Goal: Information Seeking & Learning: Learn about a topic

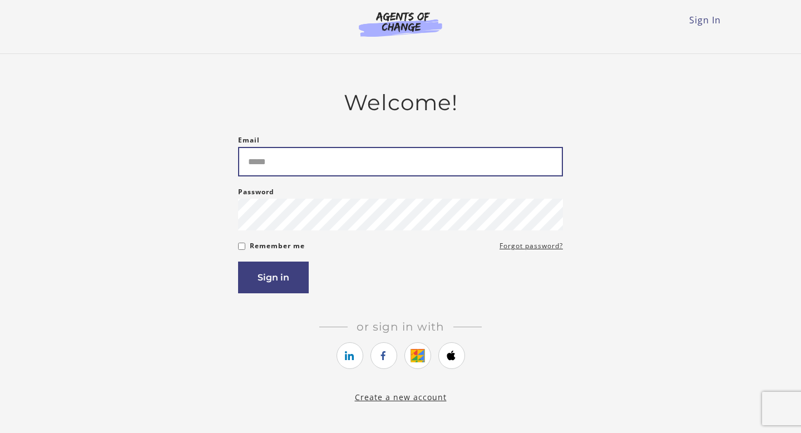
click at [268, 167] on input "Email" at bounding box center [400, 161] width 325 height 29
type input "**********"
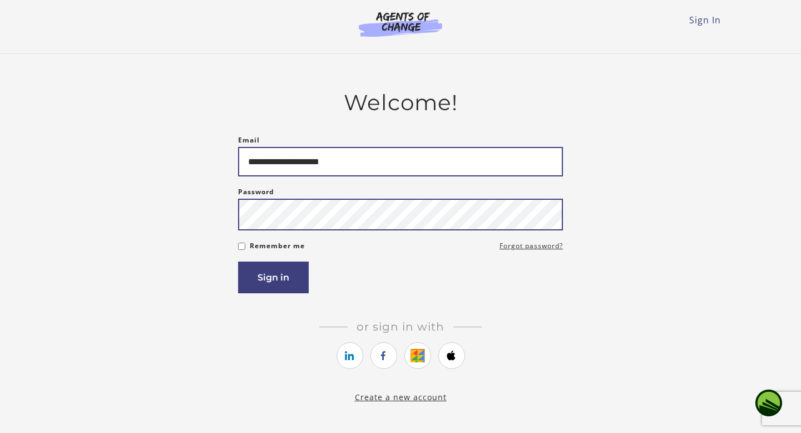
click at [238, 261] on button "Sign in" at bounding box center [273, 277] width 71 height 32
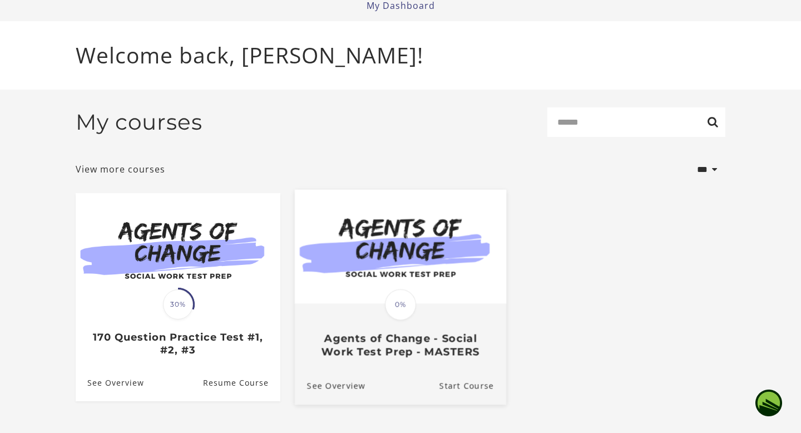
scroll to position [66, 0]
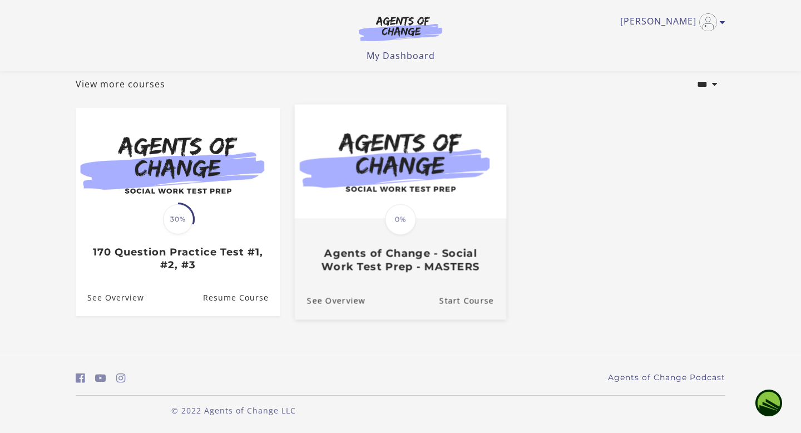
click at [424, 180] on img at bounding box center [400, 162] width 211 height 114
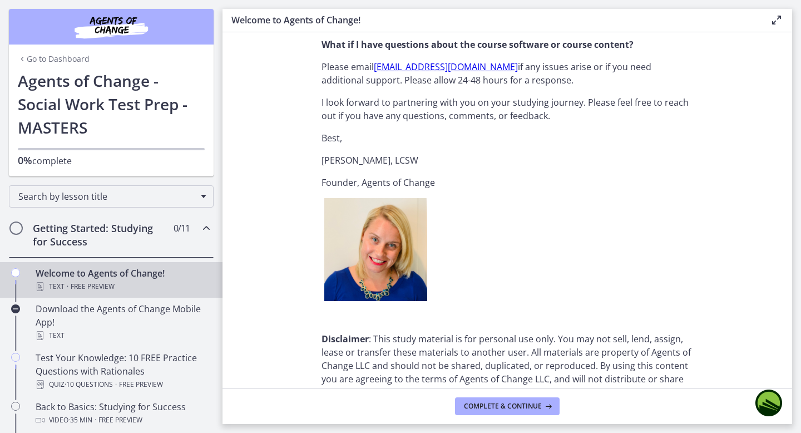
scroll to position [1387, 0]
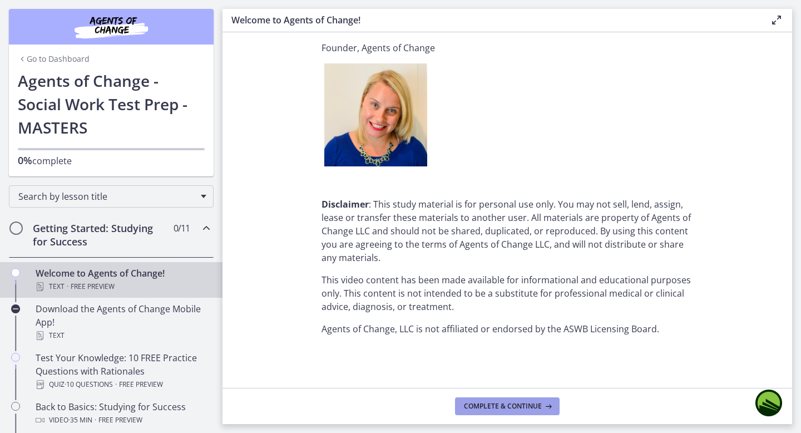
click at [473, 407] on span "Complete & continue" at bounding box center [503, 406] width 78 height 9
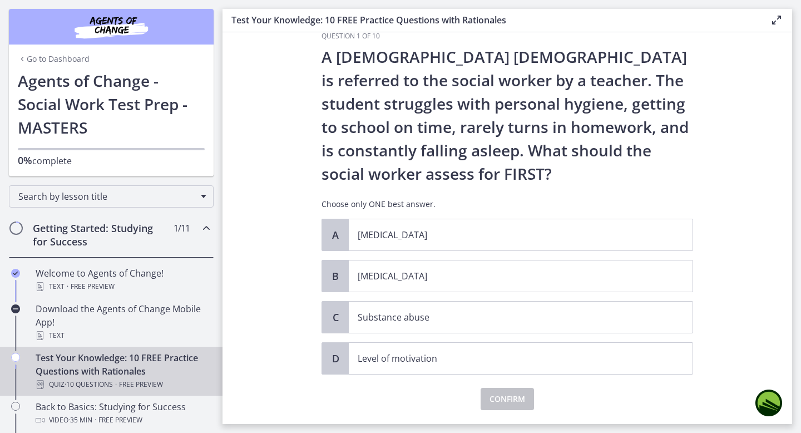
scroll to position [33, 0]
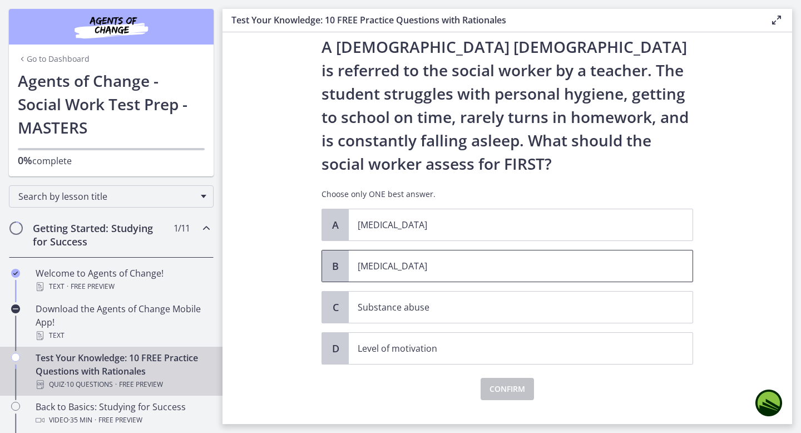
click at [378, 270] on p "Child neglect" at bounding box center [510, 265] width 304 height 13
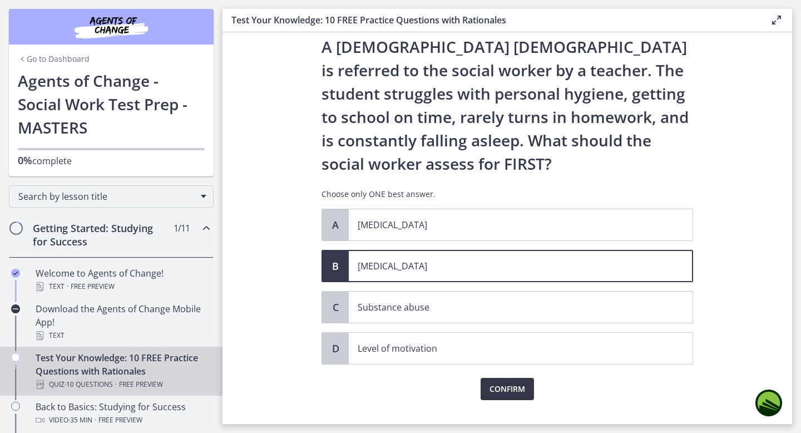
click at [505, 390] on span "Confirm" at bounding box center [508, 388] width 36 height 13
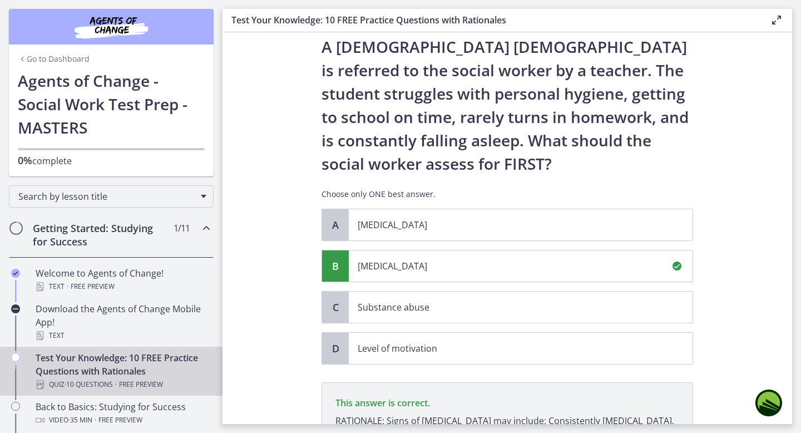
scroll to position [184, 0]
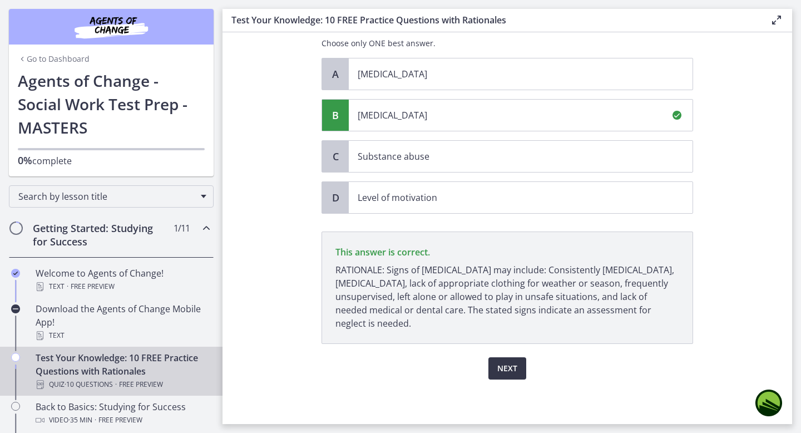
click at [504, 372] on span "Next" at bounding box center [507, 368] width 20 height 13
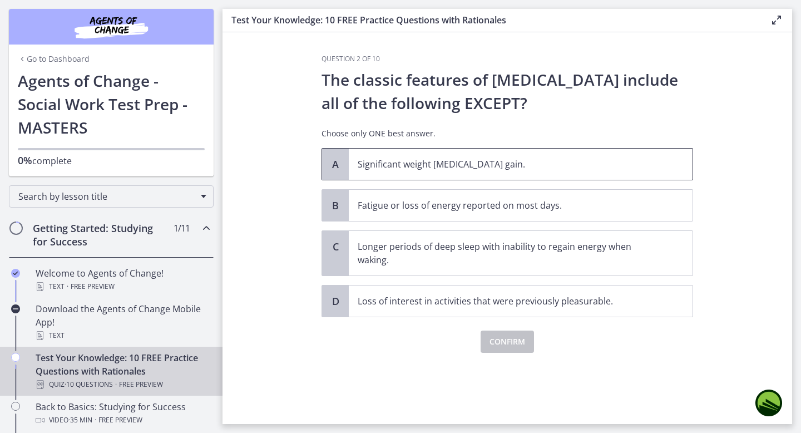
click at [451, 159] on p "Significant weight loss or weight gain." at bounding box center [510, 163] width 304 height 13
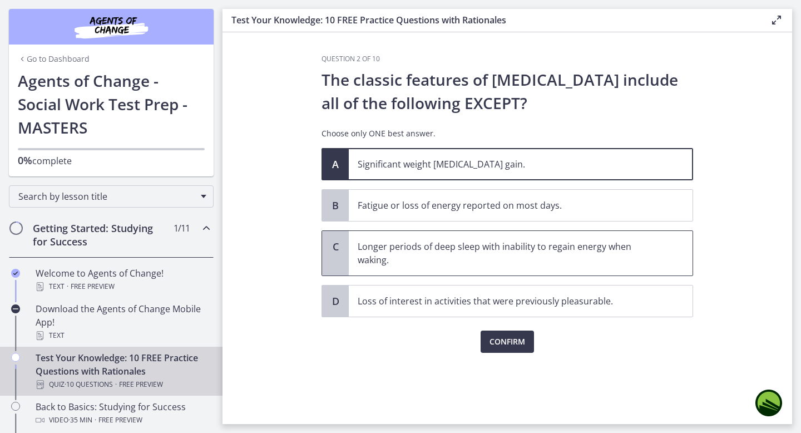
click at [450, 259] on p "Longer periods of deep sleep with inability to regain energy when waking." at bounding box center [510, 253] width 304 height 27
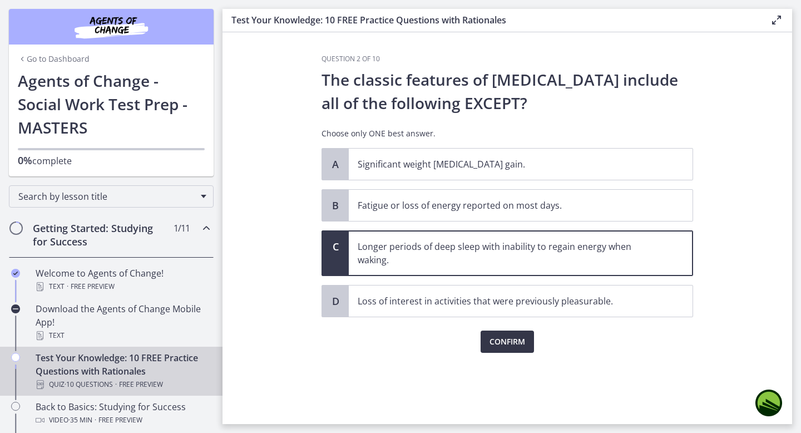
click at [499, 338] on span "Confirm" at bounding box center [508, 341] width 36 height 13
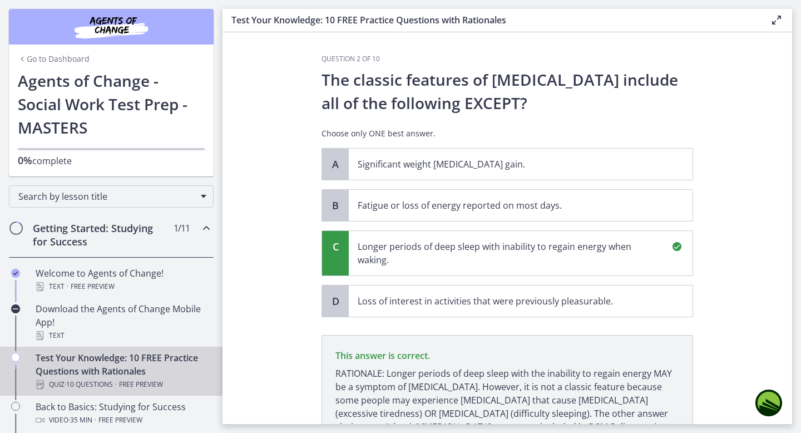
scroll to position [103, 0]
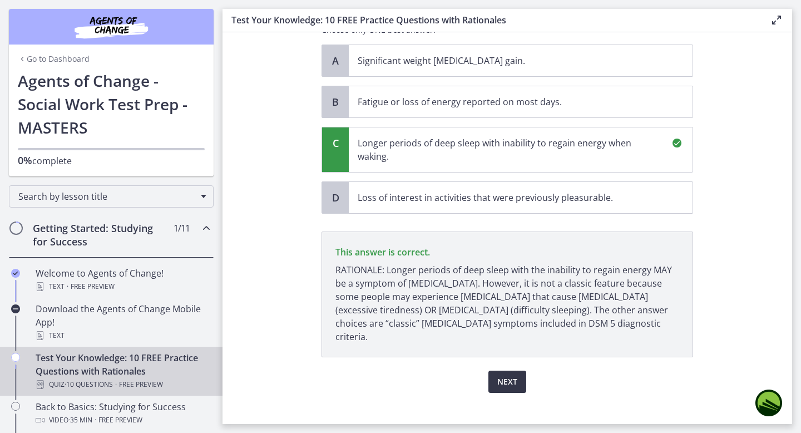
click at [506, 375] on span "Next" at bounding box center [507, 381] width 20 height 13
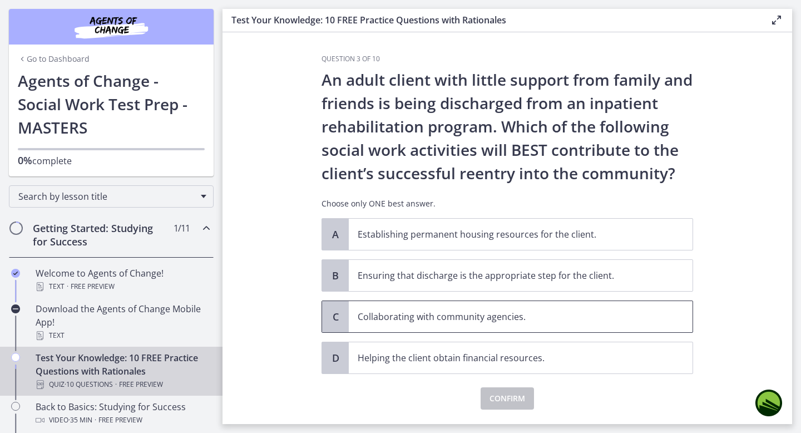
click at [487, 321] on p "Collaborating with community agencies." at bounding box center [510, 316] width 304 height 13
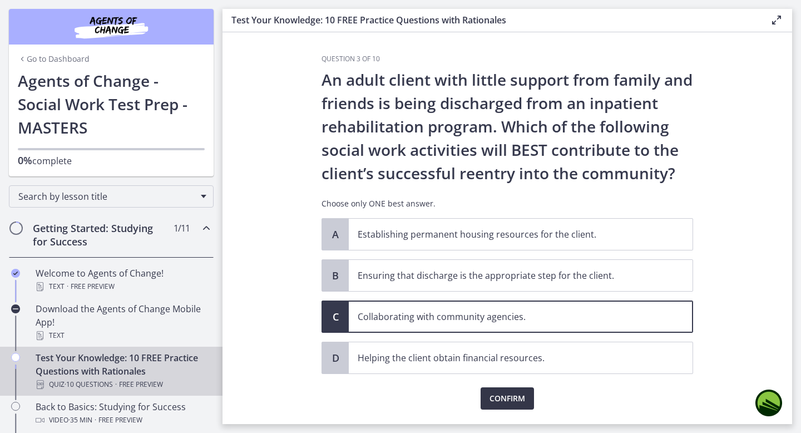
click at [501, 400] on span "Confirm" at bounding box center [508, 398] width 36 height 13
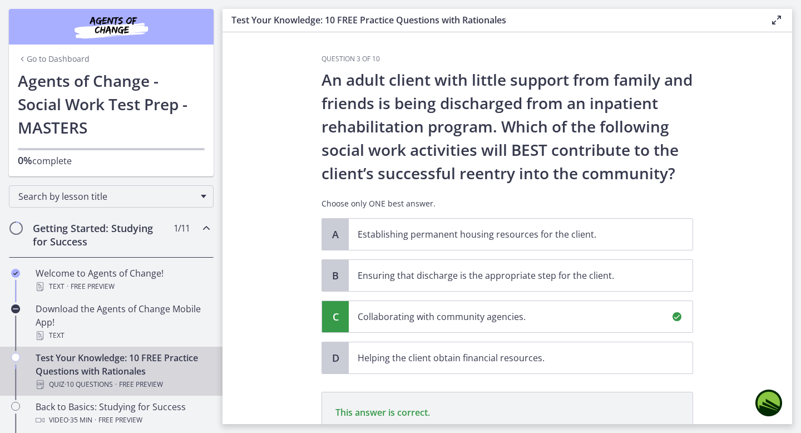
scroll to position [160, 0]
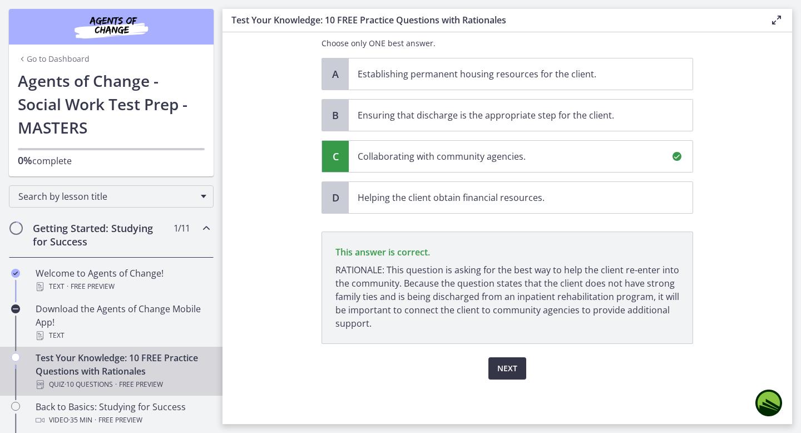
click at [505, 373] on span "Next" at bounding box center [507, 368] width 20 height 13
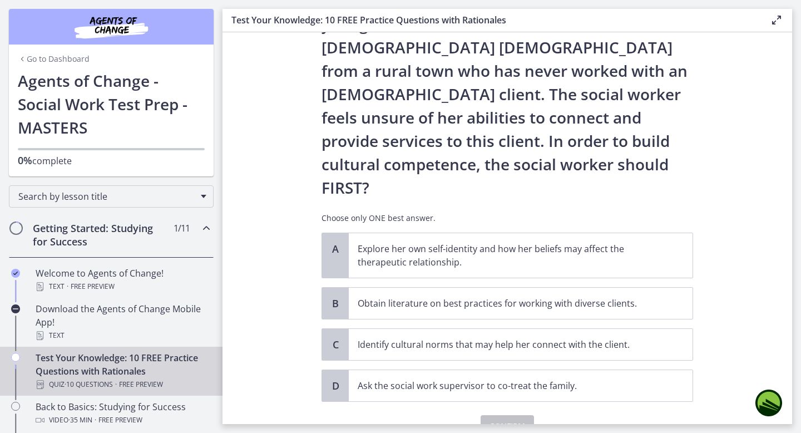
scroll to position [137, 0]
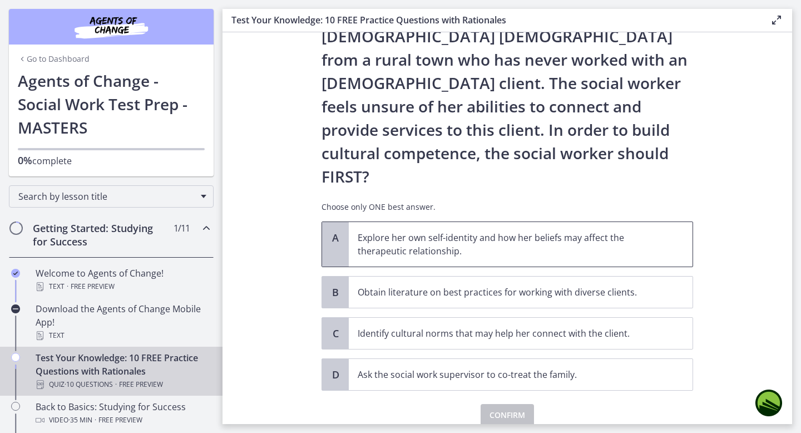
click at [437, 231] on p "Explore her own self-identity and how her beliefs may affect the therapeutic re…" at bounding box center [510, 244] width 304 height 27
click at [499, 408] on span "Confirm" at bounding box center [508, 414] width 36 height 13
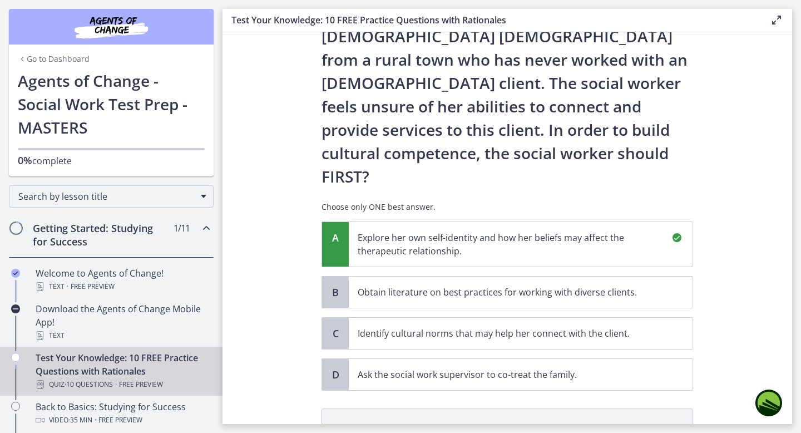
scroll to position [267, 0]
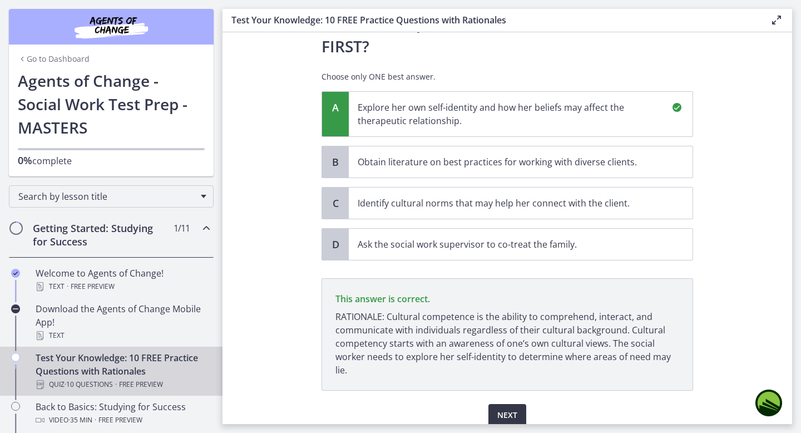
click at [505, 408] on span "Next" at bounding box center [507, 414] width 20 height 13
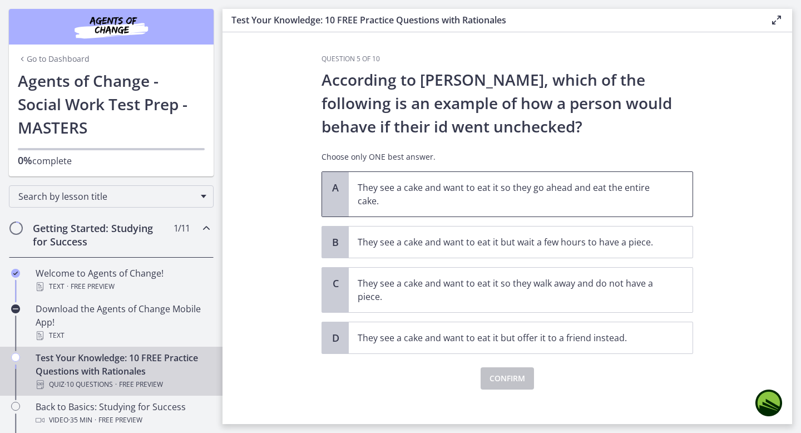
click at [437, 207] on p "They see a cake and want to eat it so they go ahead and eat the entire cake." at bounding box center [510, 194] width 304 height 27
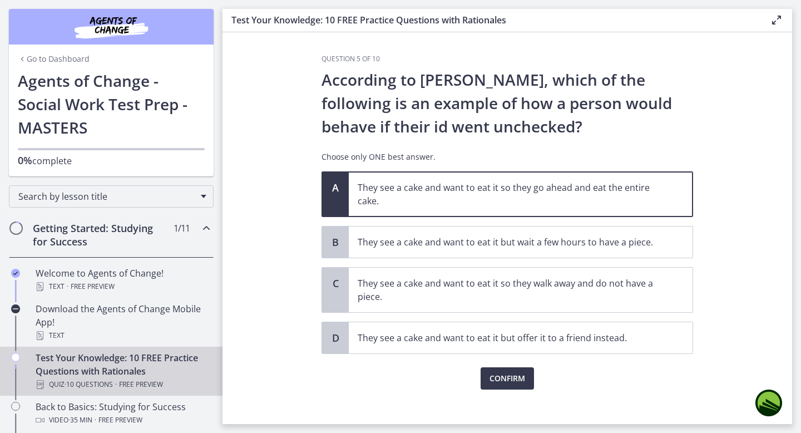
click at [494, 389] on div "Question 5 of 10 According to Freud, which of the following is an example of ho…" at bounding box center [507, 239] width 389 height 369
click at [494, 372] on span "Confirm" at bounding box center [508, 378] width 36 height 13
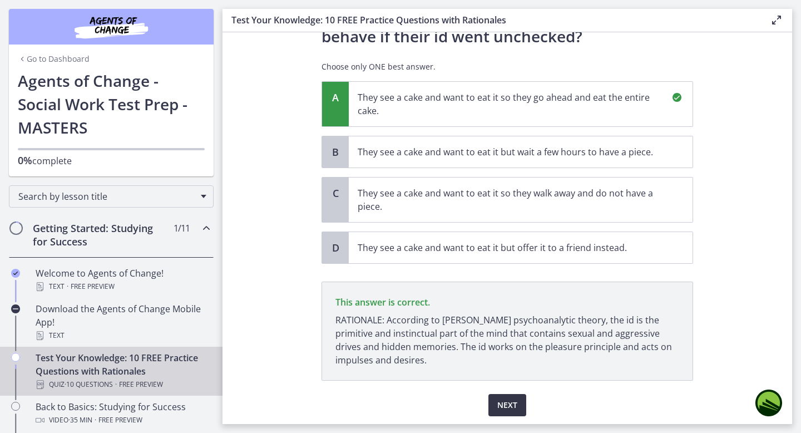
scroll to position [127, 0]
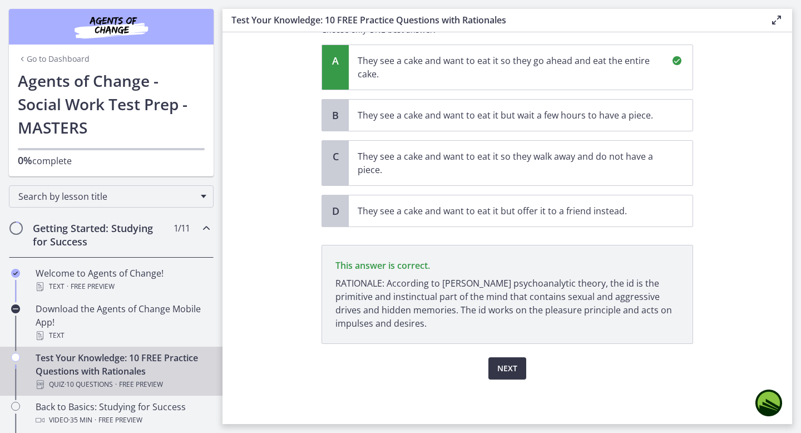
click at [494, 372] on button "Next" at bounding box center [507, 368] width 38 height 22
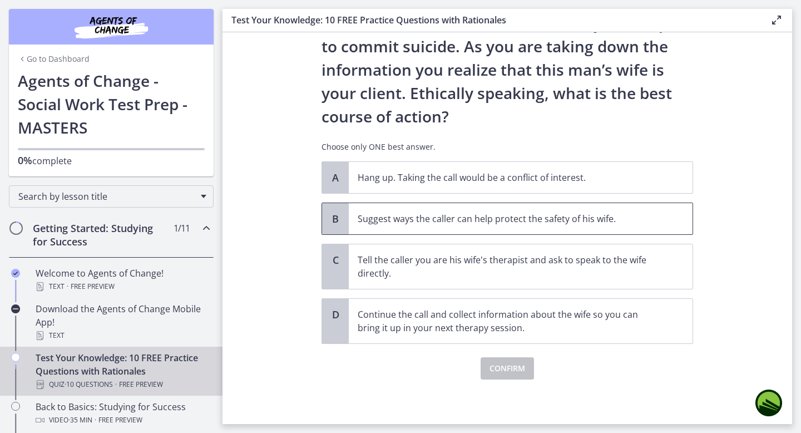
click at [491, 213] on p "Suggest ways the caller can help protect the safety of his wife." at bounding box center [510, 218] width 304 height 13
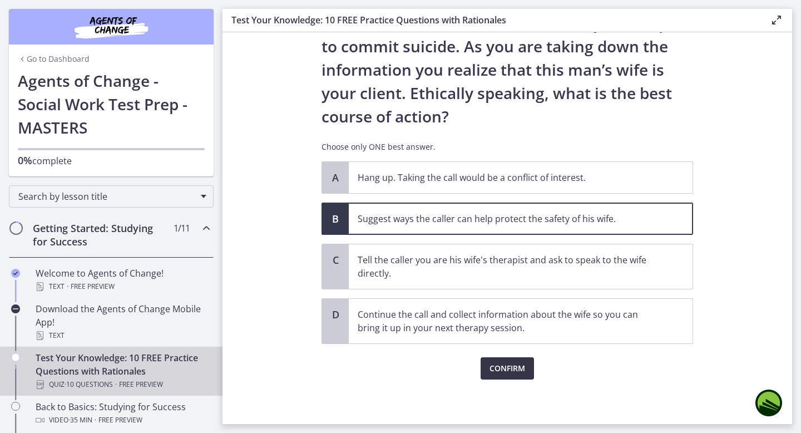
click at [496, 364] on span "Confirm" at bounding box center [508, 368] width 36 height 13
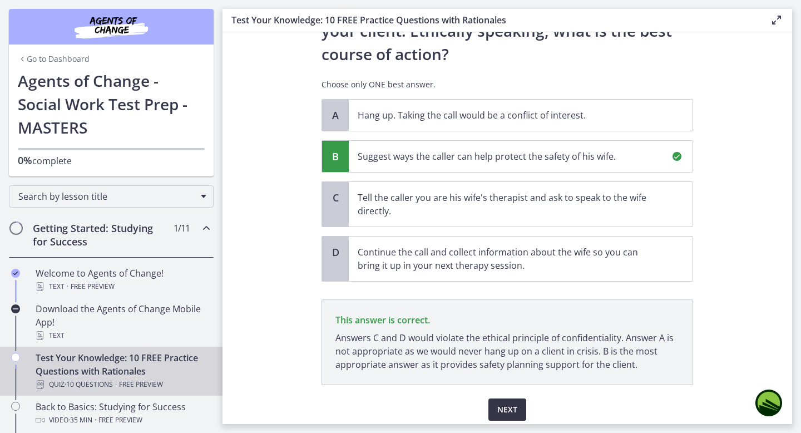
scroll to position [230, 0]
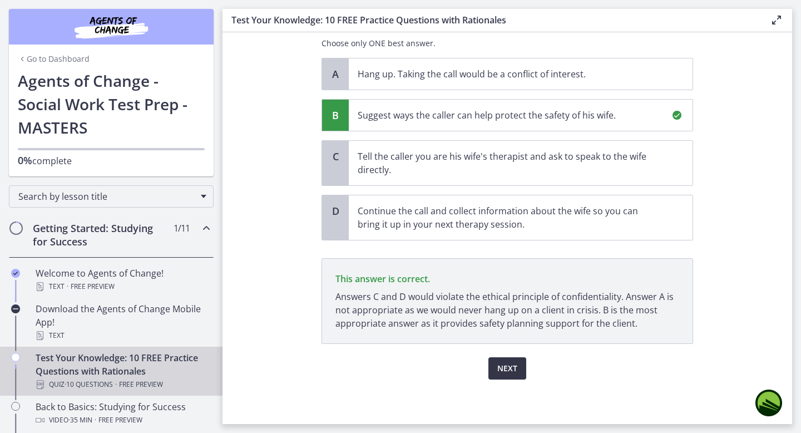
click at [505, 369] on span "Next" at bounding box center [507, 368] width 20 height 13
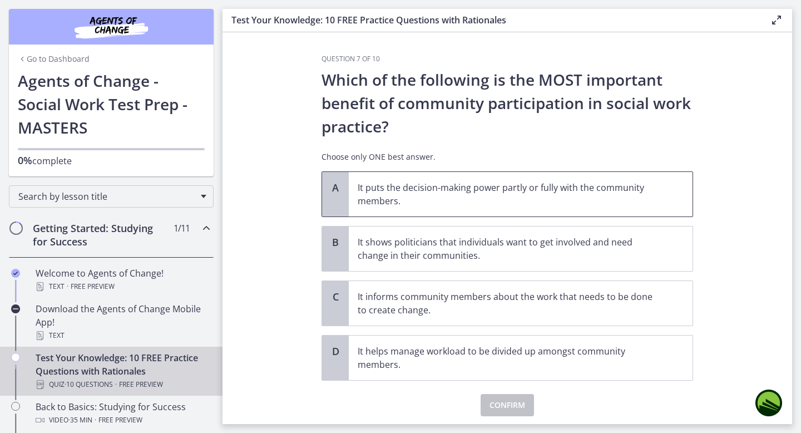
click at [422, 198] on p "It puts the decision-making power partly or fully with the community members." at bounding box center [510, 194] width 304 height 27
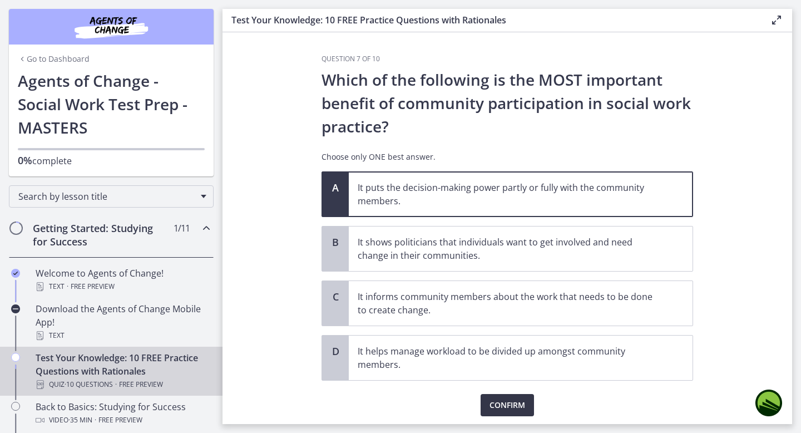
click at [506, 395] on button "Confirm" at bounding box center [507, 405] width 53 height 22
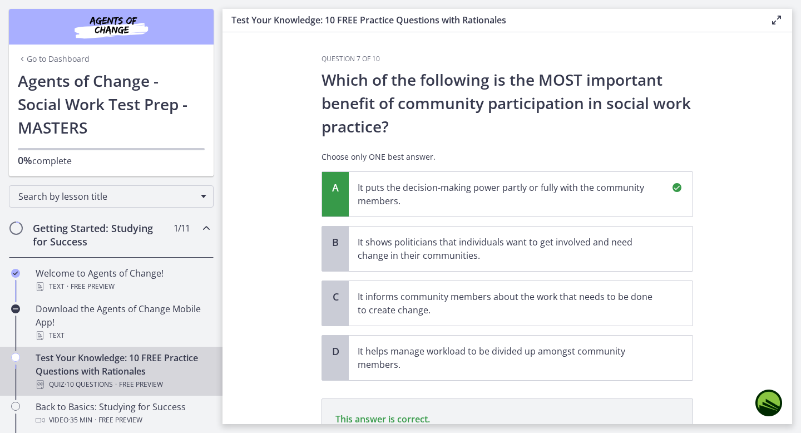
scroll to position [154, 0]
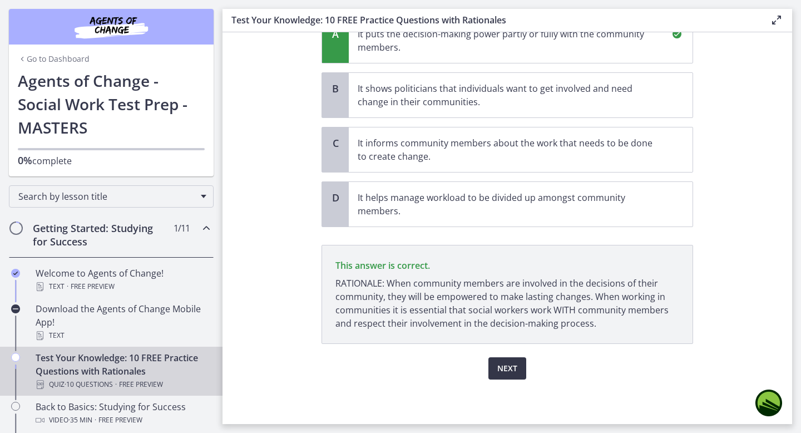
click at [511, 367] on span "Next" at bounding box center [507, 368] width 20 height 13
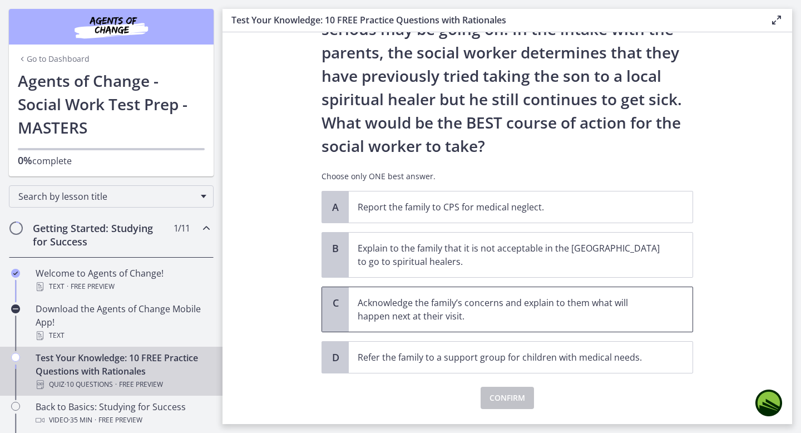
scroll to position [197, 0]
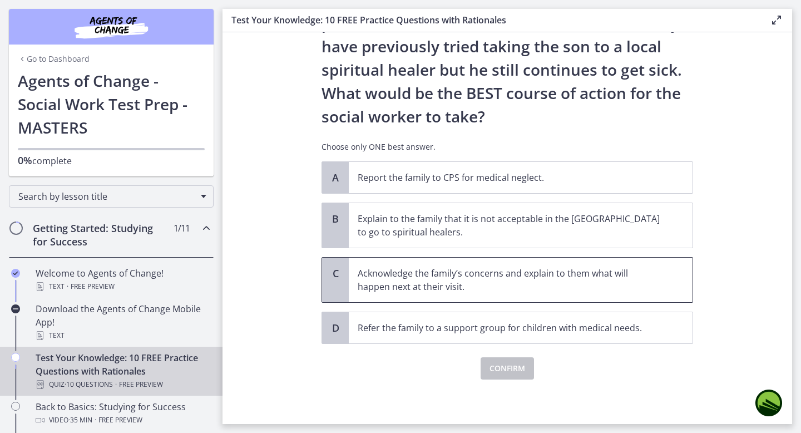
click at [411, 286] on p "Acknowledge the family’s concerns and explain to them what will happen next at …" at bounding box center [510, 280] width 304 height 27
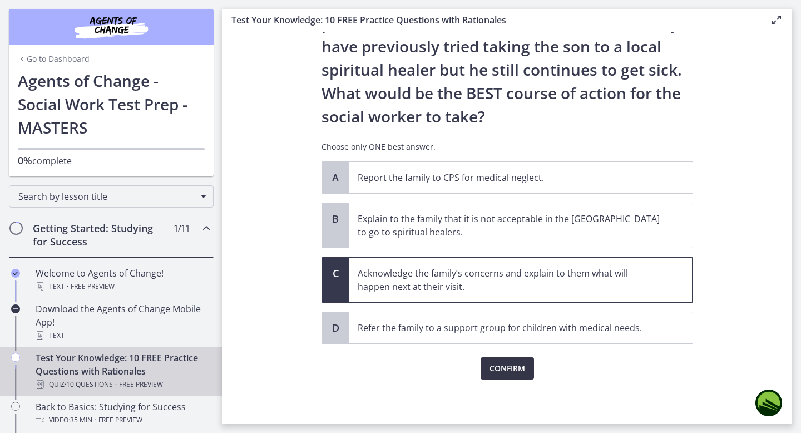
click at [506, 376] on button "Confirm" at bounding box center [507, 368] width 53 height 22
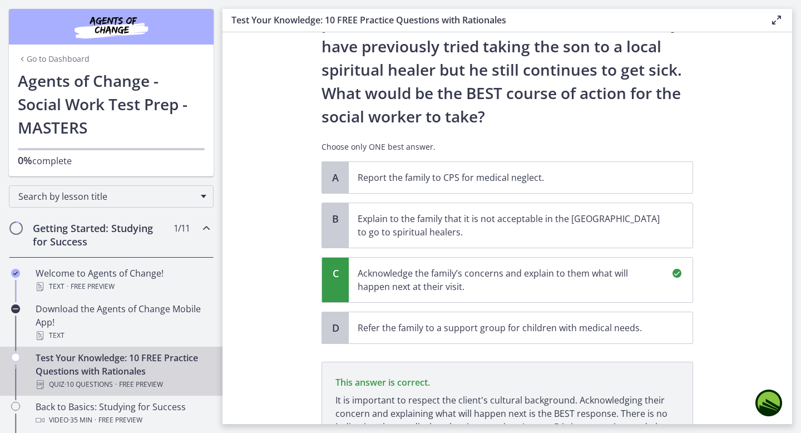
scroll to position [327, 0]
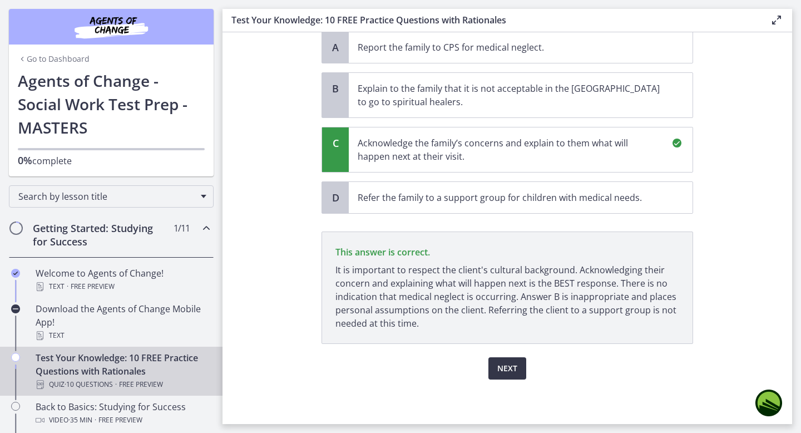
click at [506, 378] on button "Next" at bounding box center [507, 368] width 38 height 22
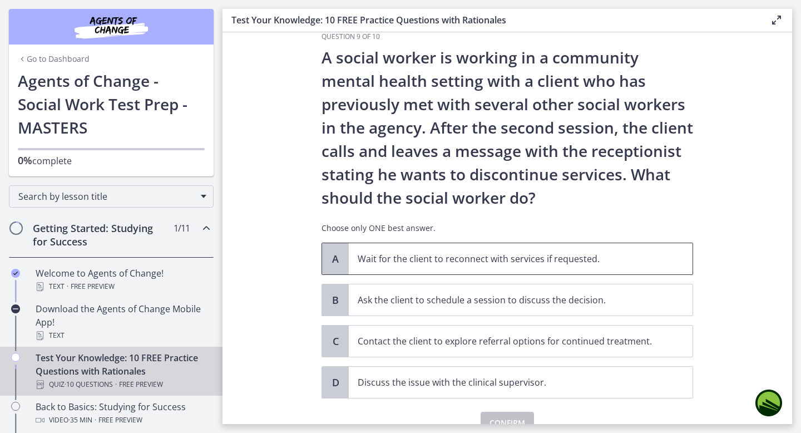
scroll to position [77, 0]
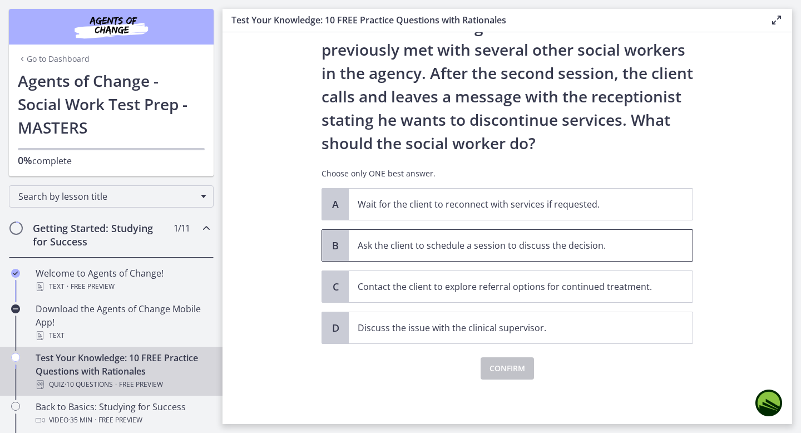
click at [497, 249] on p "Ask the client to schedule a session to discuss the decision." at bounding box center [510, 245] width 304 height 13
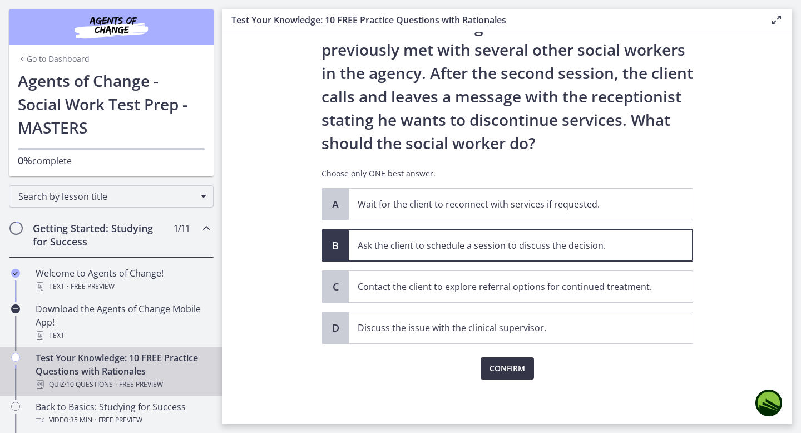
click at [502, 368] on span "Confirm" at bounding box center [508, 368] width 36 height 13
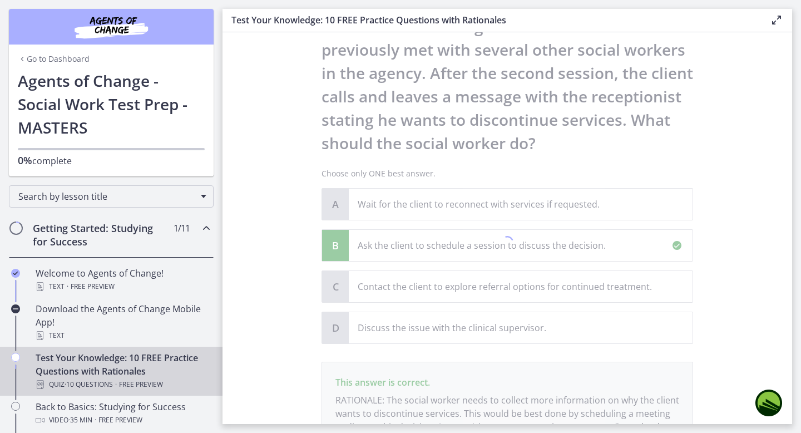
scroll to position [207, 0]
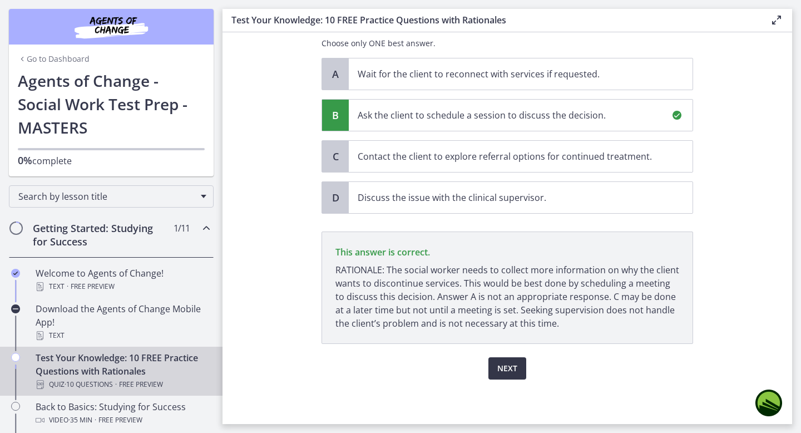
click at [502, 374] on span "Next" at bounding box center [507, 368] width 20 height 13
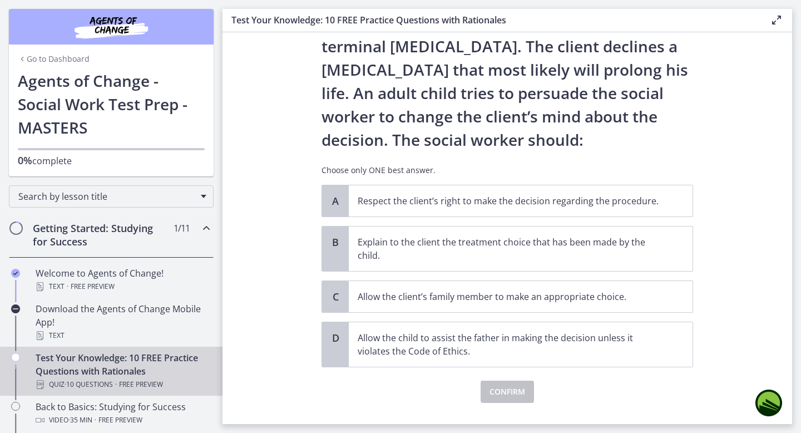
scroll to position [103, 0]
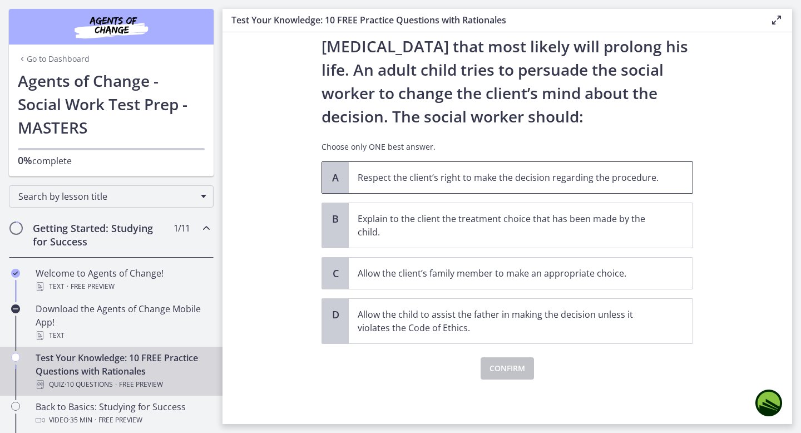
click at [466, 176] on p "Respect the client’s right to make the decision regarding the procedure." at bounding box center [510, 177] width 304 height 13
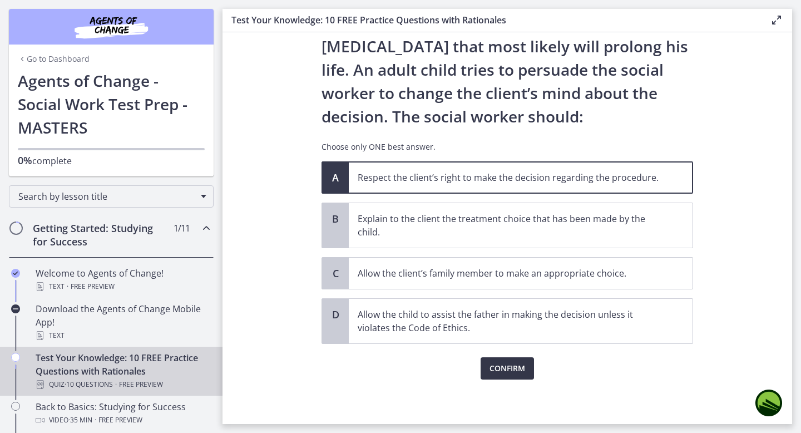
click at [504, 366] on span "Confirm" at bounding box center [508, 368] width 36 height 13
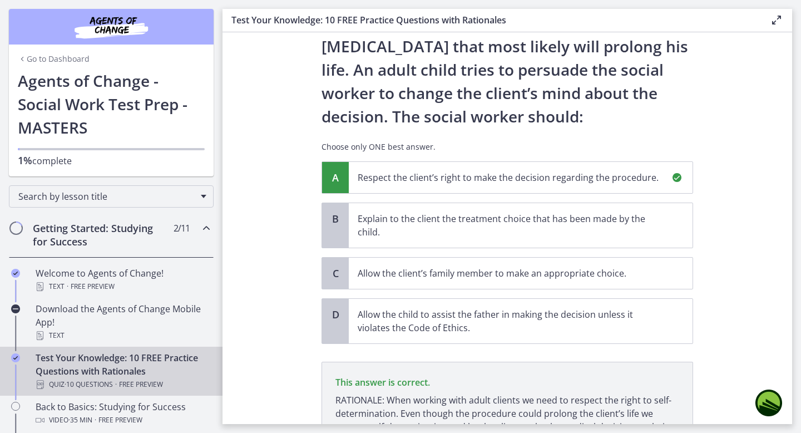
scroll to position [220, 0]
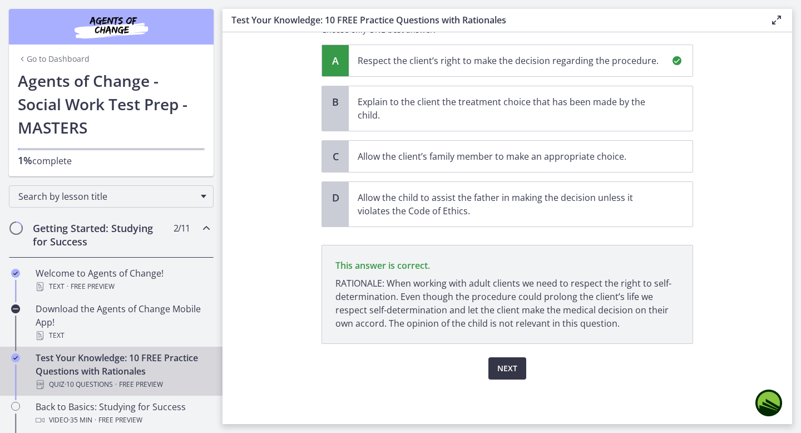
click at [516, 374] on span "Next" at bounding box center [507, 368] width 20 height 13
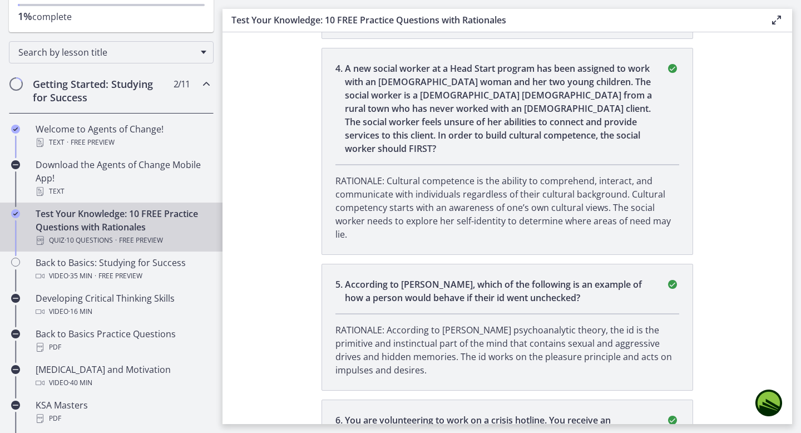
scroll to position [0, 0]
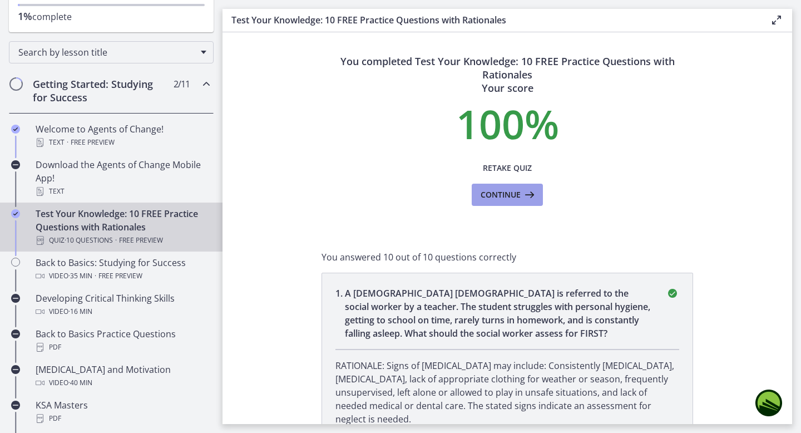
click at [509, 198] on span "Continue" at bounding box center [501, 194] width 40 height 13
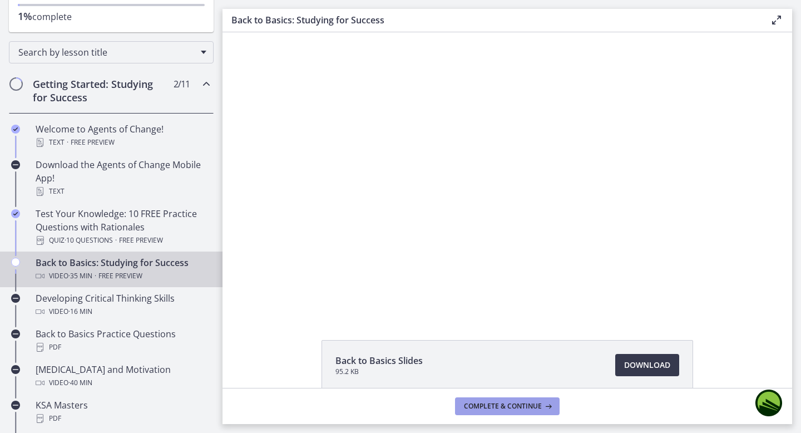
click at [520, 407] on span "Complete & continue" at bounding box center [503, 406] width 78 height 9
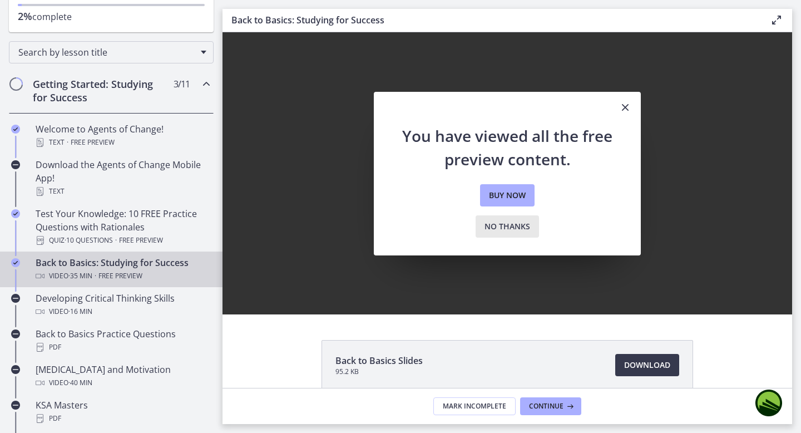
click at [503, 229] on span "No thanks" at bounding box center [508, 226] width 46 height 13
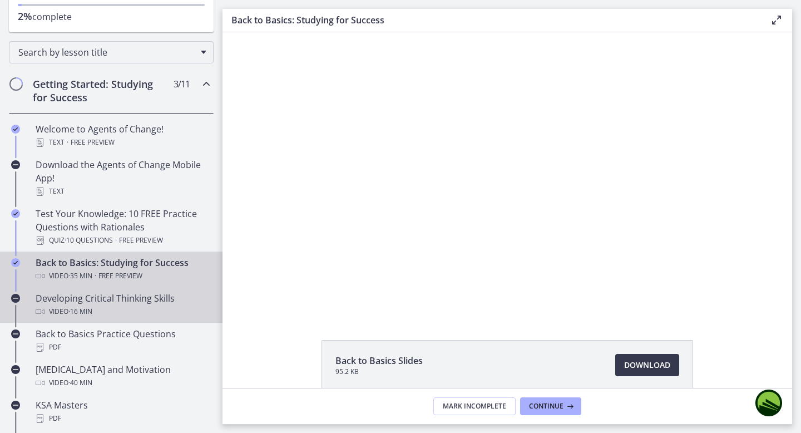
click at [122, 307] on div "Video · 16 min" at bounding box center [123, 311] width 174 height 13
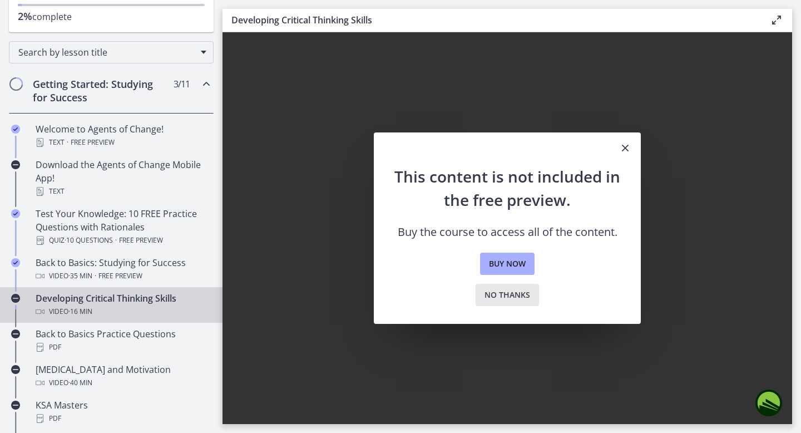
click at [485, 295] on span "No thanks" at bounding box center [508, 294] width 46 height 13
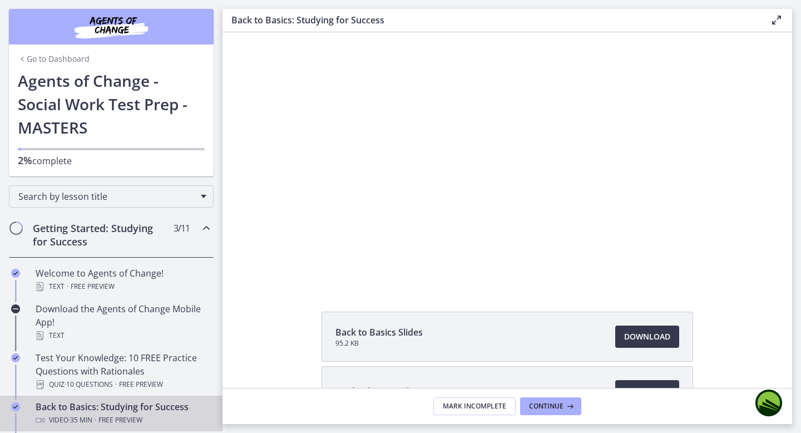
click at [117, 38] on img "Chapters" at bounding box center [112, 26] width 134 height 27
click at [52, 58] on link "Go to Dashboard" at bounding box center [54, 58] width 72 height 11
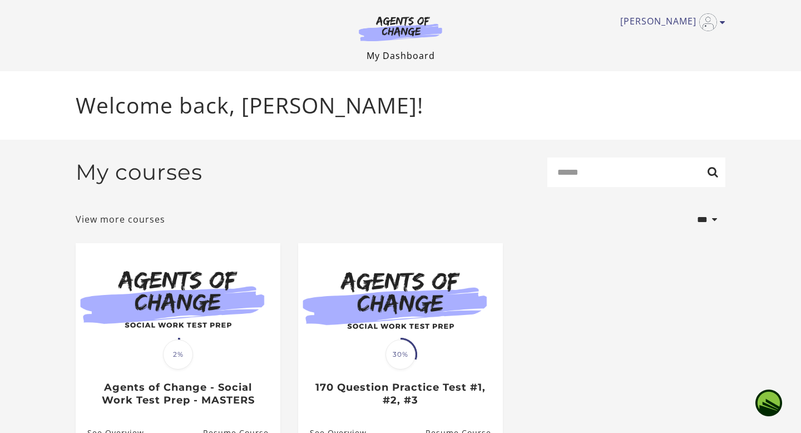
click at [392, 55] on link "My Dashboard" at bounding box center [401, 56] width 68 height 12
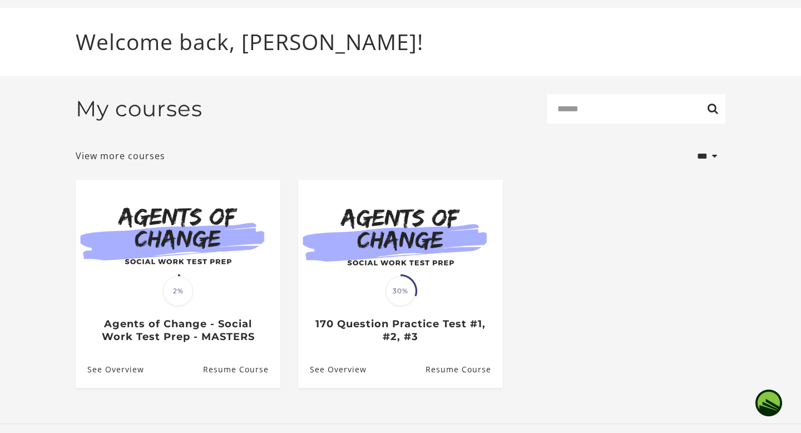
scroll to position [66, 0]
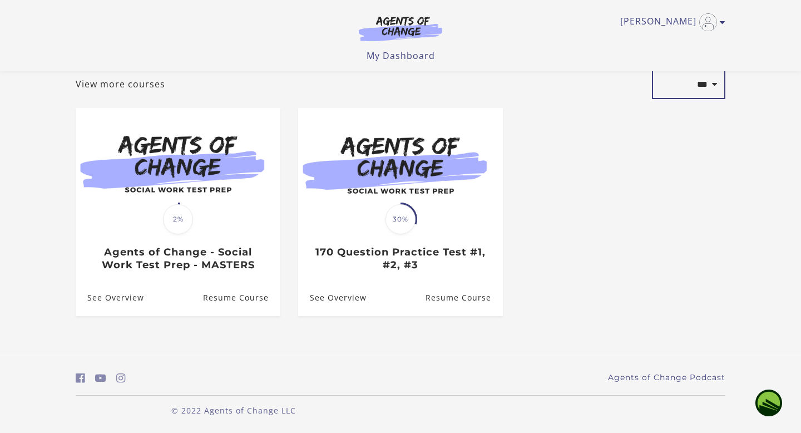
click at [707, 86] on select "**********" at bounding box center [688, 85] width 73 height 30
select select "*******"
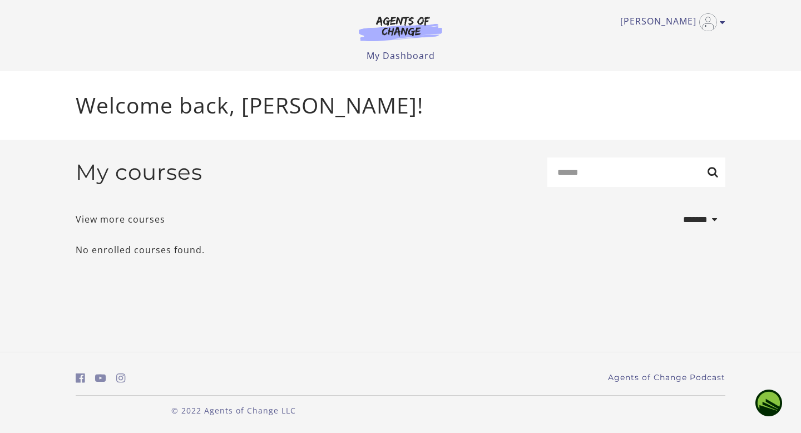
click at [705, 238] on div "**********" at bounding box center [401, 212] width 668 height 144
click at [705, 225] on select "**********" at bounding box center [688, 220] width 73 height 30
select select "***"
